Goal: Task Accomplishment & Management: Complete application form

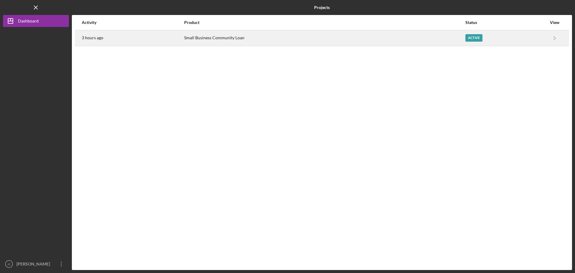
click at [476, 37] on div "Active" at bounding box center [474, 37] width 17 height 7
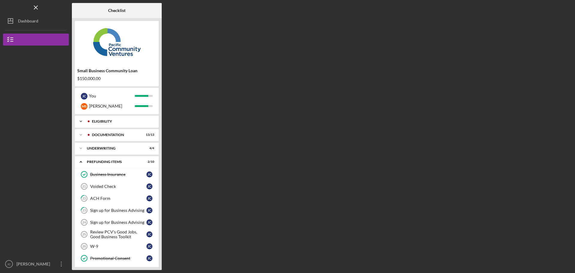
scroll to position [27, 0]
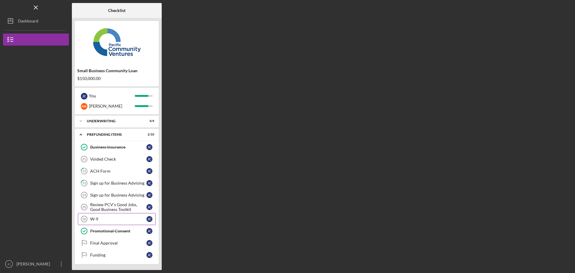
click at [96, 219] on div "W-9" at bounding box center [118, 219] width 56 height 5
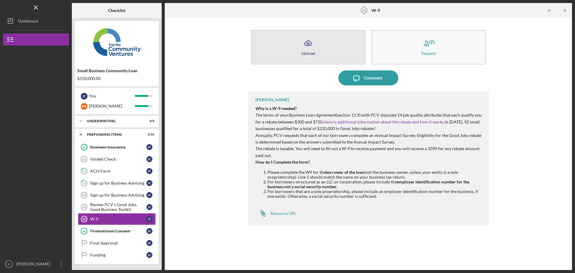
click at [310, 47] on icon "Icon/Upload" at bounding box center [308, 43] width 15 height 15
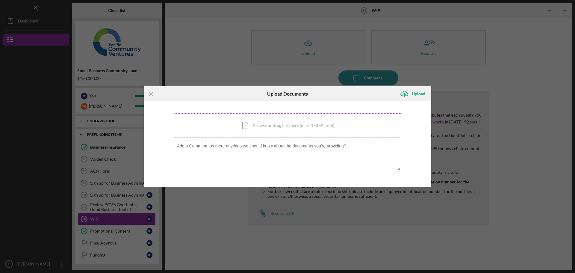
click at [248, 124] on div "Icon/Document Browse or drag files here (max 100MB total) Tap to choose files o…" at bounding box center [288, 125] width 228 height 25
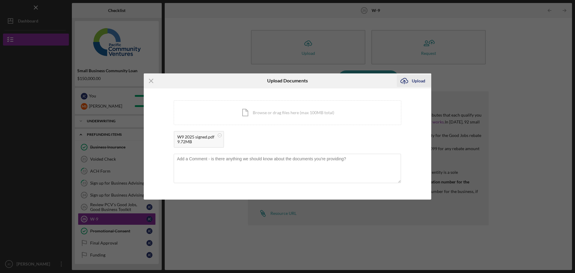
click at [416, 81] on div "Upload" at bounding box center [418, 81] width 13 height 12
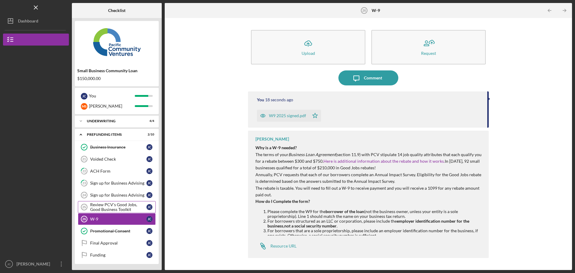
click at [109, 205] on div "Review PCV's Good Jobs, Good Business Toolkit" at bounding box center [118, 207] width 56 height 10
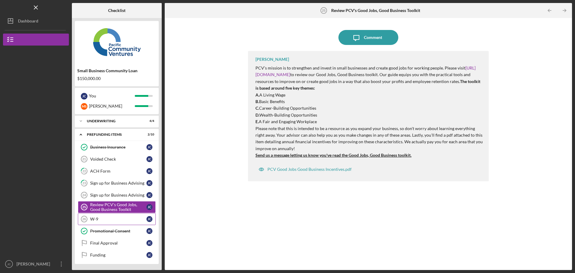
click at [97, 218] on div "W-9" at bounding box center [118, 219] width 56 height 5
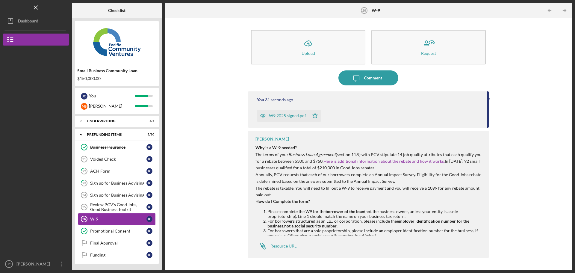
click at [289, 116] on div "W9 2025 signed.pdf" at bounding box center [287, 115] width 37 height 5
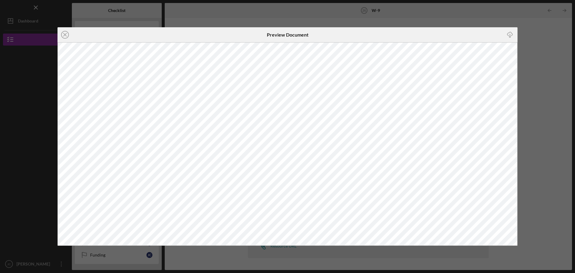
click at [548, 58] on div "Icon/Close Preview Document Icon/Download" at bounding box center [287, 136] width 575 height 273
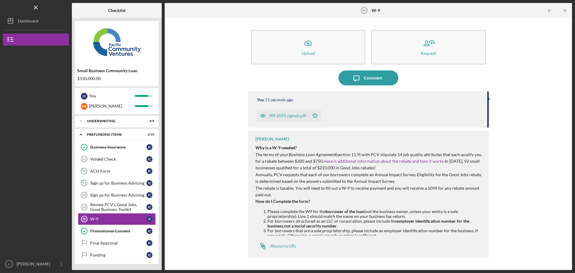
click at [297, 116] on div "W9 2025 signed.pdf" at bounding box center [287, 115] width 37 height 5
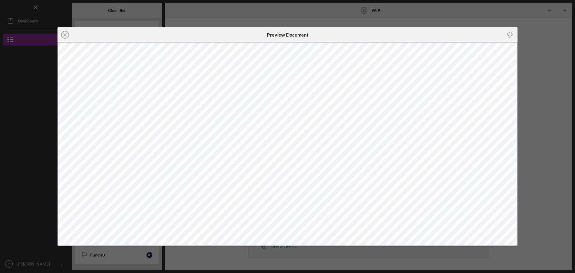
click at [542, 70] on div "Icon/Close Preview Document Icon/Download" at bounding box center [287, 136] width 575 height 273
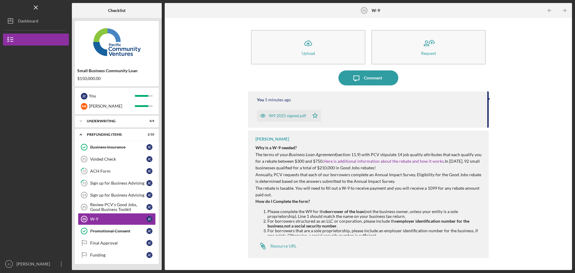
click at [297, 116] on div "W9 2025 signed.pdf" at bounding box center [287, 115] width 37 height 5
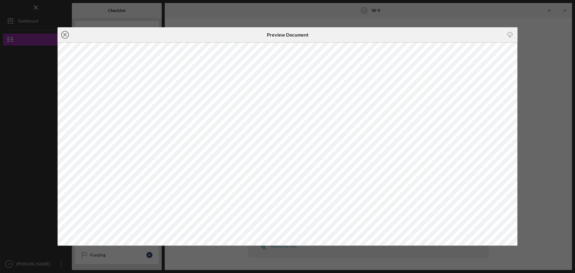
click at [66, 34] on line at bounding box center [65, 34] width 3 height 3
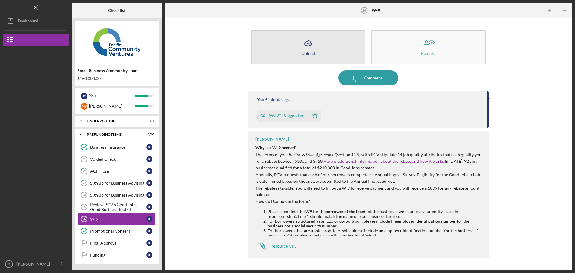
click at [302, 46] on icon "Icon/Upload" at bounding box center [308, 43] width 15 height 15
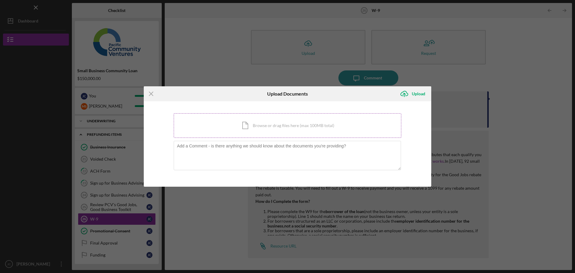
click at [254, 127] on div "Icon/Document Browse or drag files here (max 100MB total) Tap to choose files o…" at bounding box center [288, 125] width 228 height 25
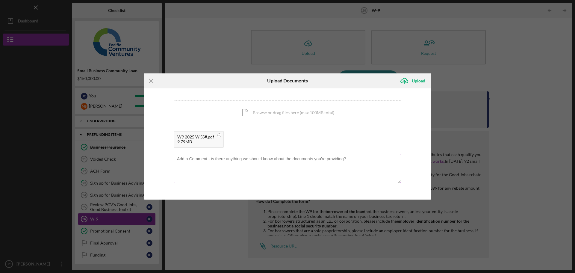
click at [186, 157] on textarea at bounding box center [287, 168] width 227 height 29
type textarea "Hello - I attached the W9 with the Social Security number for you records as we…"
click at [418, 80] on div "Upload" at bounding box center [418, 81] width 13 height 12
